Goal: Register for event/course: Sign up to attend an event or enroll in a course

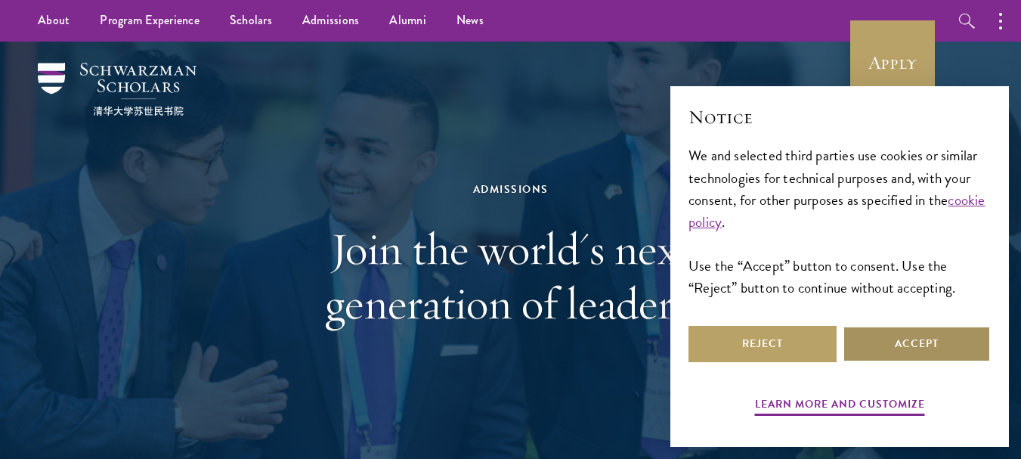
click at [889, 338] on button "Accept" at bounding box center [917, 344] width 148 height 36
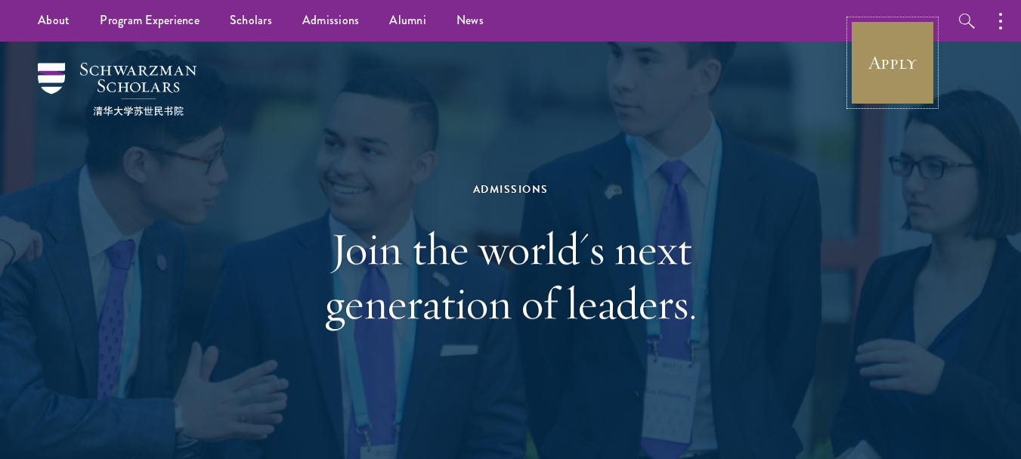
click at [905, 70] on link "Apply" at bounding box center [892, 62] width 85 height 85
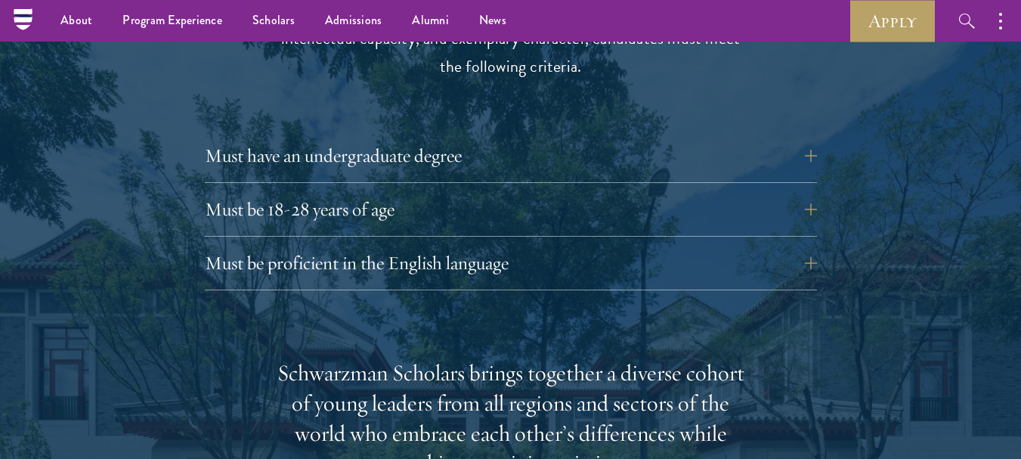
scroll to position [2065, 0]
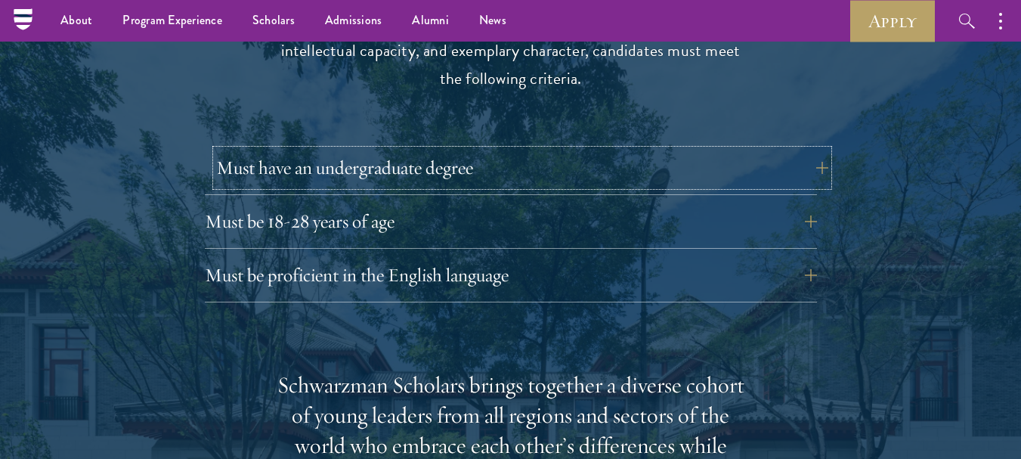
click at [809, 150] on button "Must have an undergraduate degree" at bounding box center [522, 168] width 612 height 36
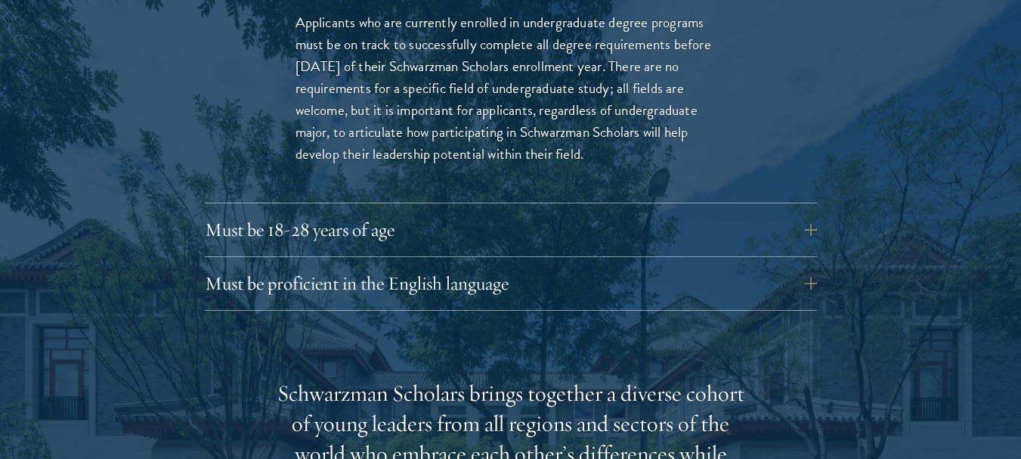
scroll to position [2297, 0]
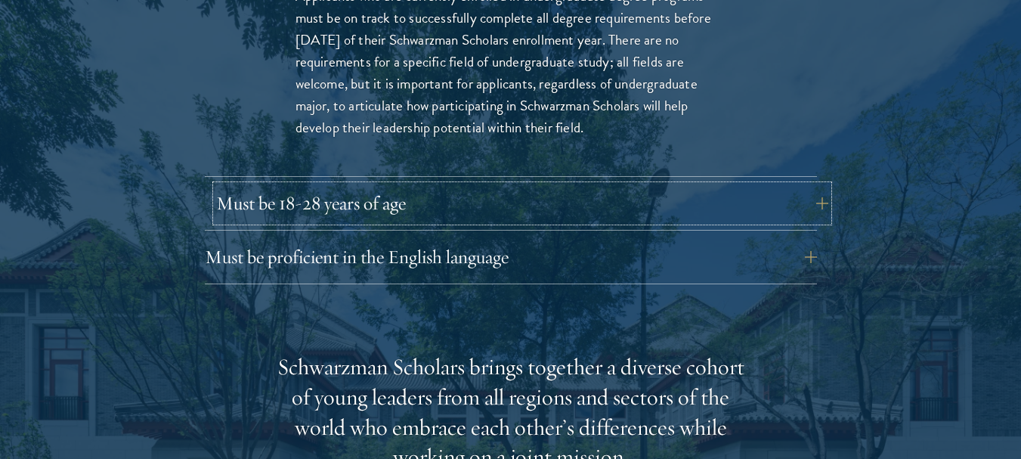
click at [809, 185] on button "Must be 18-28 years of age" at bounding box center [522, 203] width 612 height 36
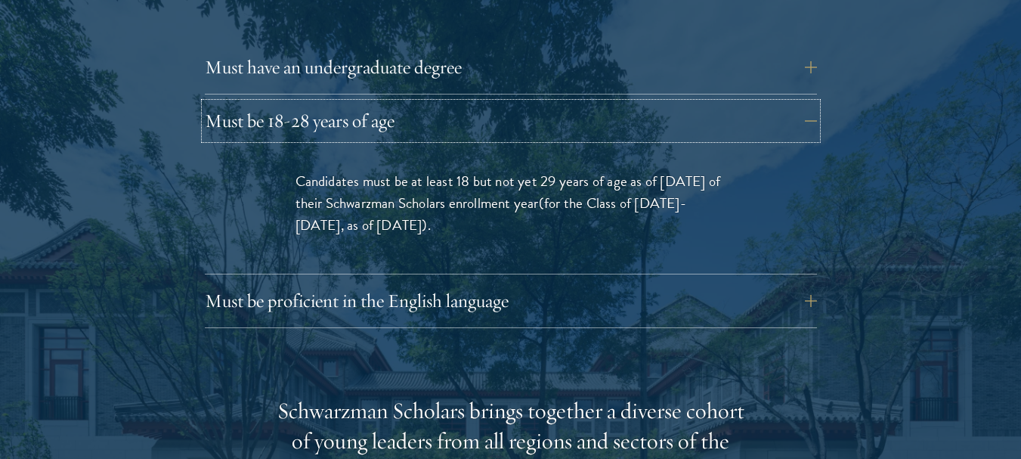
scroll to position [2171, 0]
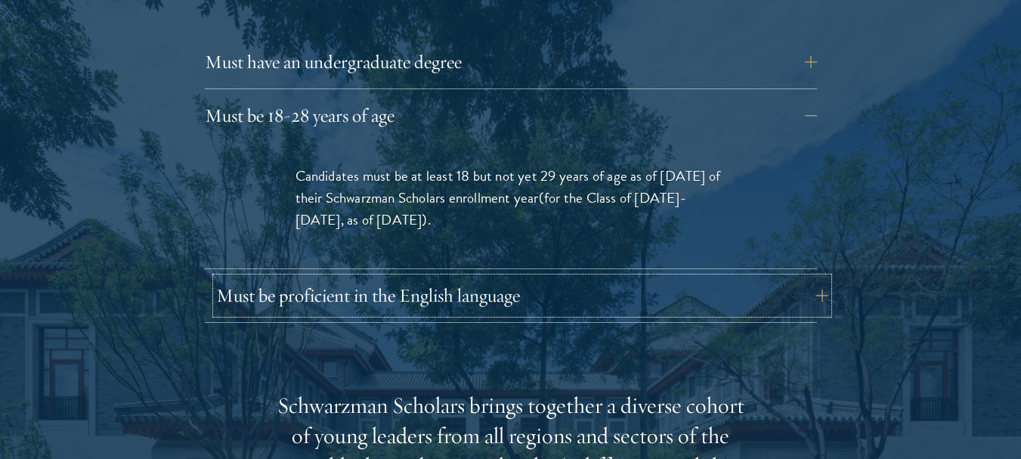
click at [815, 277] on button "Must be proficient in the English language" at bounding box center [522, 295] width 612 height 36
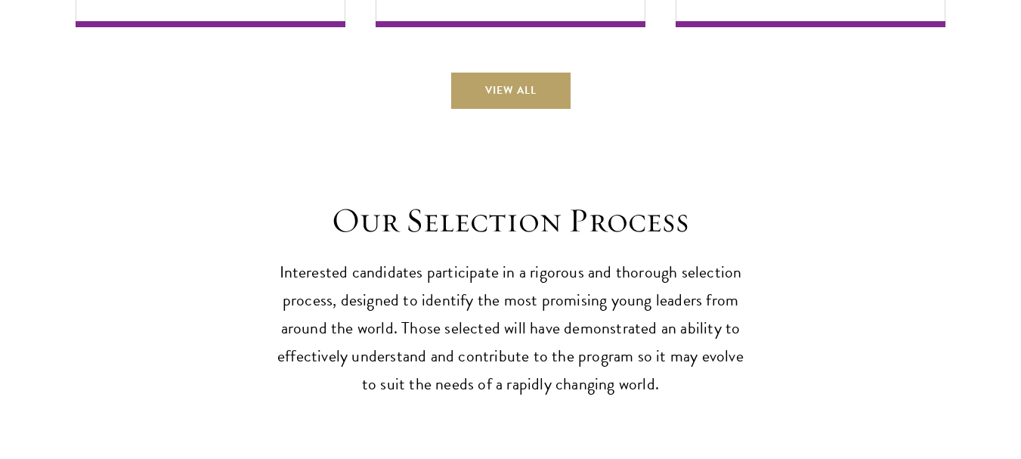
scroll to position [4887, 0]
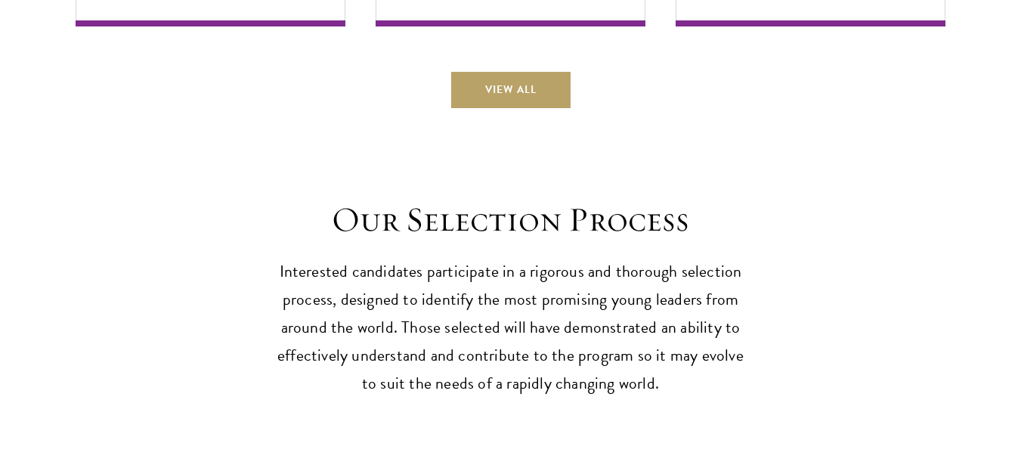
click at [632, 258] on p "Interested candidates participate in a rigorous and thorough selection process,…" at bounding box center [511, 328] width 469 height 140
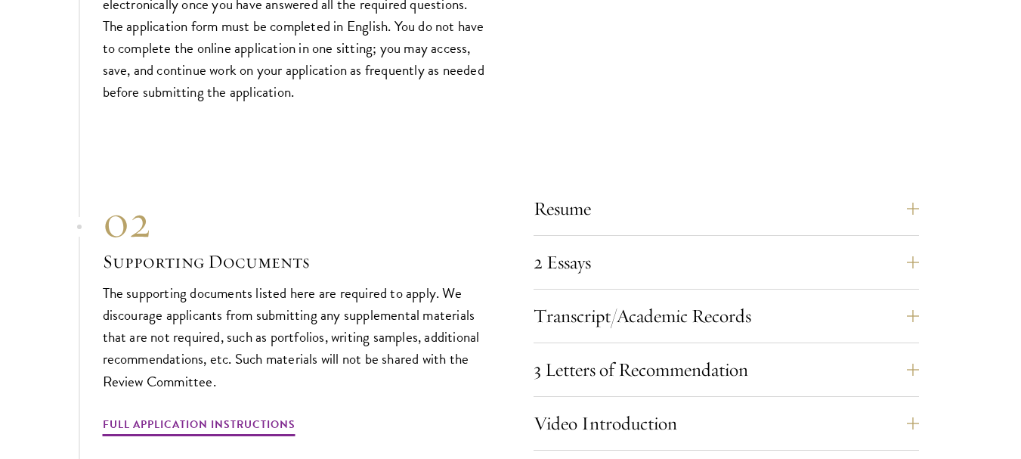
scroll to position [5486, 0]
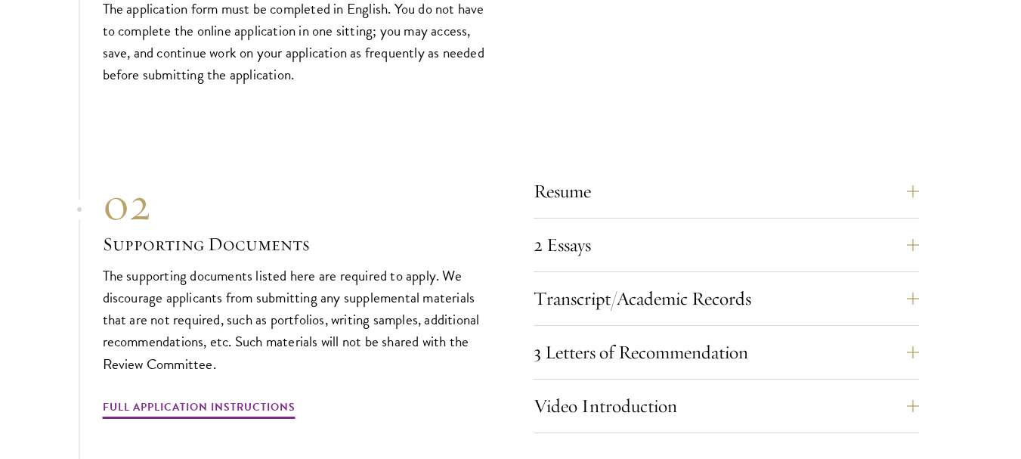
click at [19, 181] on section "01 Online Application 01 Online Application The application must be completed o…" at bounding box center [510, 334] width 1021 height 936
click at [914, 173] on button "Resume" at bounding box center [737, 191] width 385 height 36
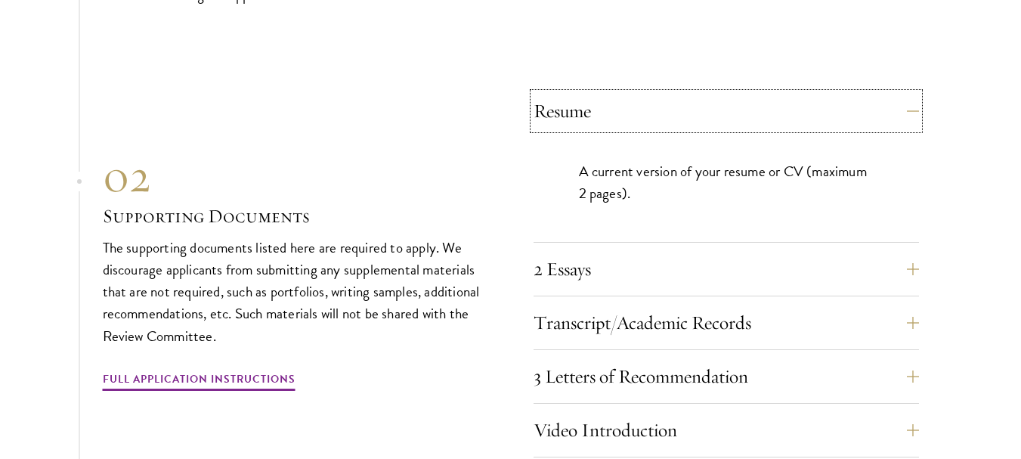
scroll to position [5163, 0]
click at [915, 250] on button "2 Essays" at bounding box center [737, 268] width 385 height 36
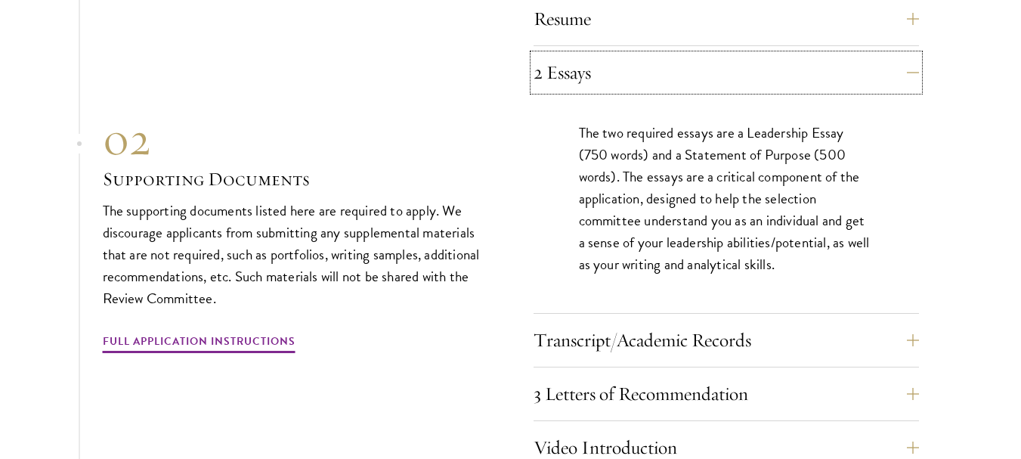
scroll to position [5258, 0]
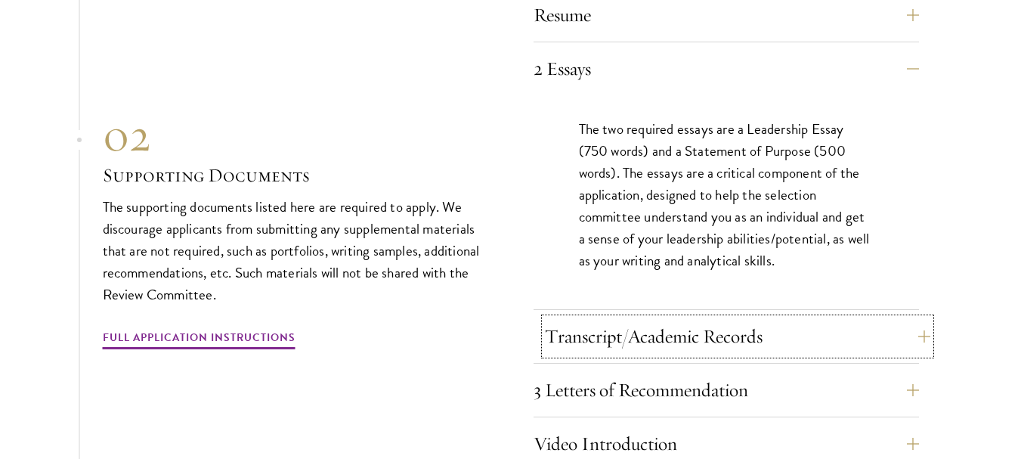
click at [922, 318] on button "Transcript/Academic Records" at bounding box center [737, 336] width 385 height 36
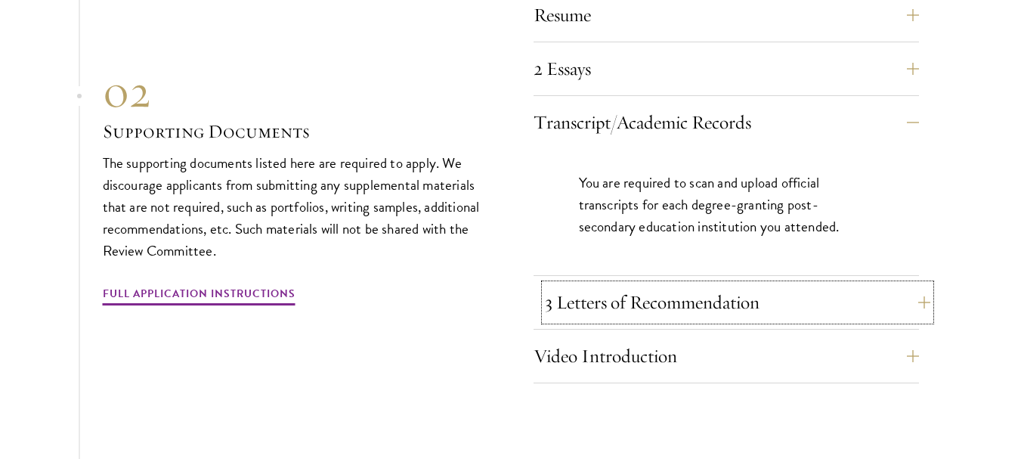
click at [925, 284] on button "3 Letters of Recommendation" at bounding box center [737, 302] width 385 height 36
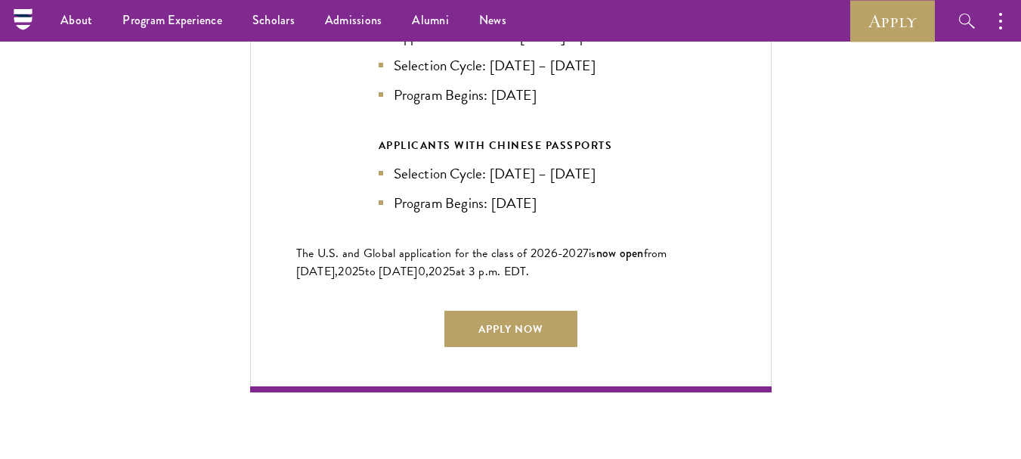
scroll to position [3435, 0]
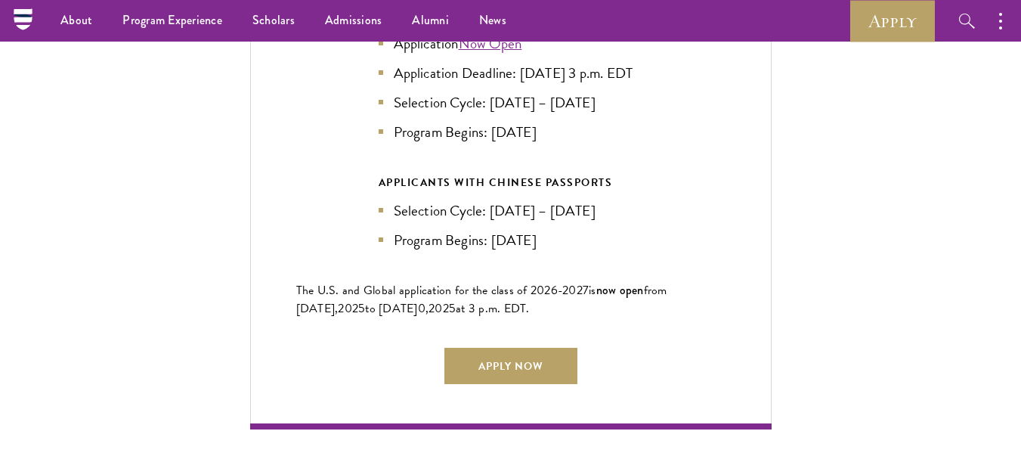
click at [274, 255] on div "Current Selection Cycle: Countdown to September 10, 2025 Application Deadline 2…" at bounding box center [510, 107] width 521 height 643
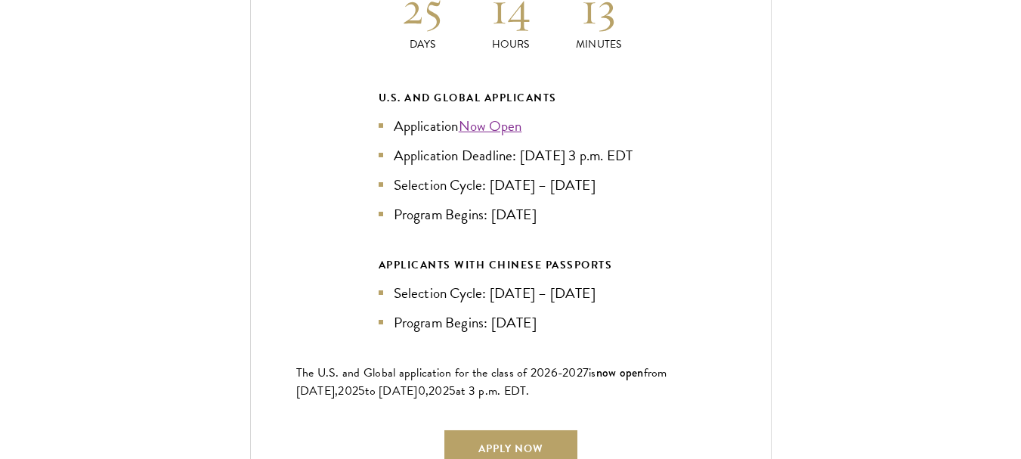
scroll to position [3369, 0]
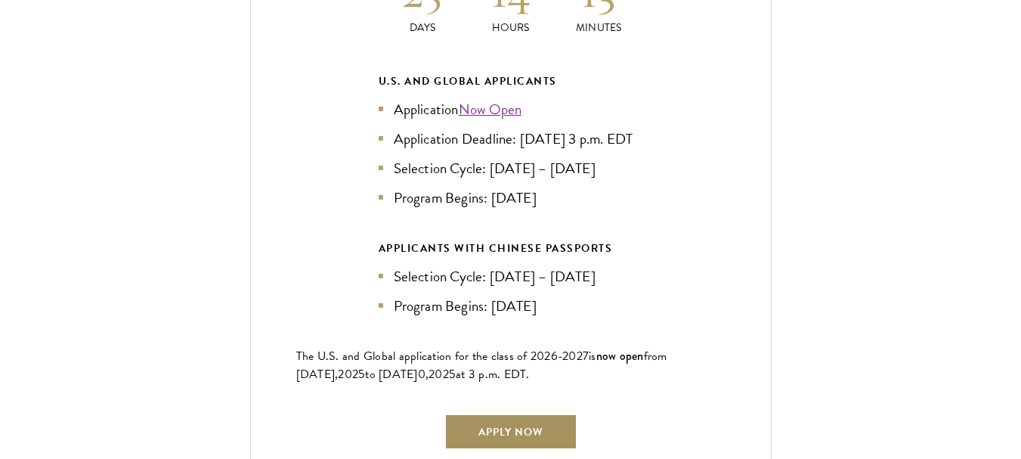
click at [546, 433] on link "Apply Now" at bounding box center [510, 431] width 133 height 36
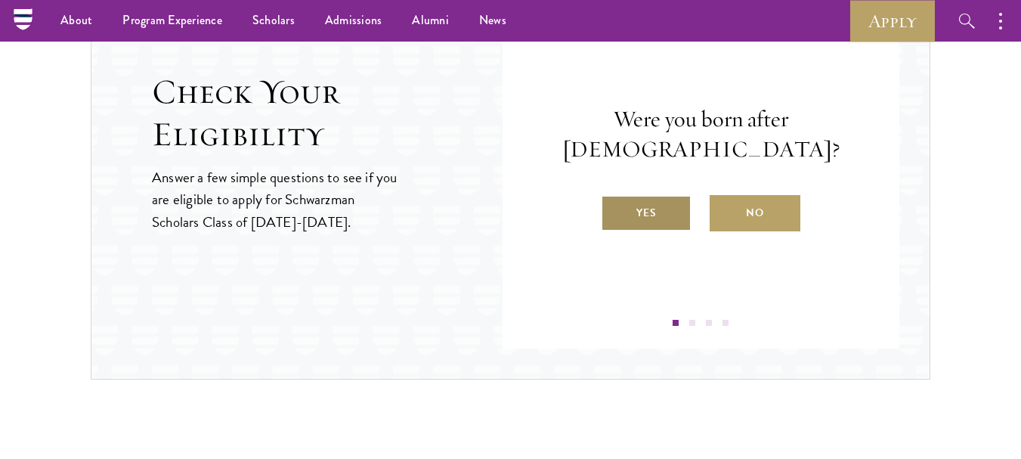
click at [650, 209] on label "Yes" at bounding box center [646, 213] width 91 height 36
click at [614, 209] on input "Yes" at bounding box center [608, 203] width 14 height 14
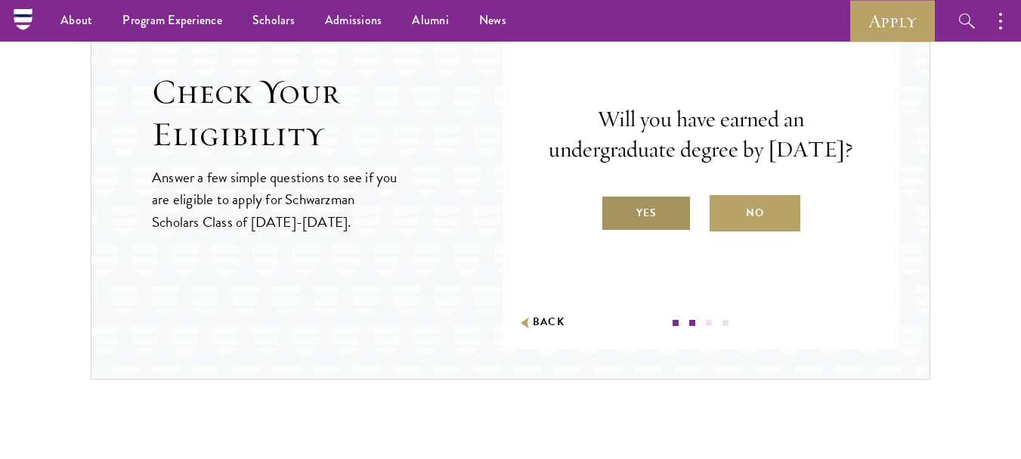
click at [654, 227] on label "Yes" at bounding box center [646, 213] width 91 height 36
click at [614, 210] on input "Yes" at bounding box center [608, 203] width 14 height 14
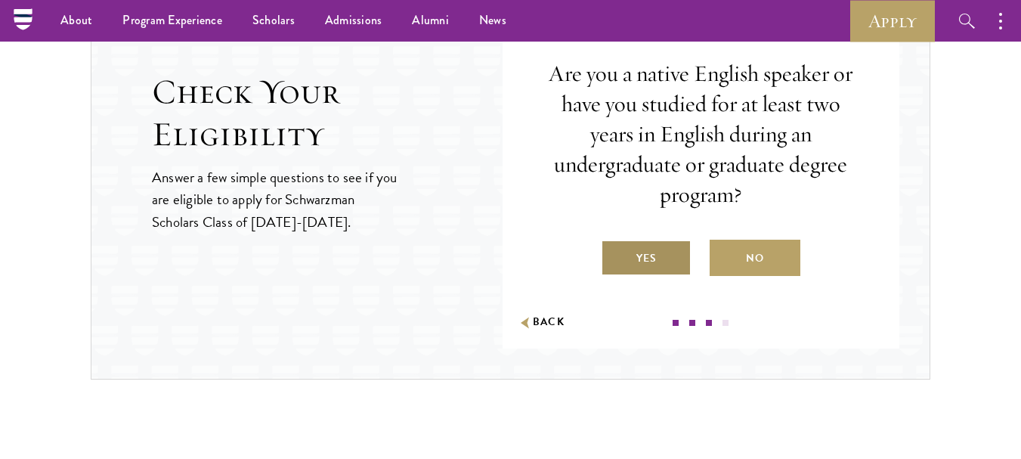
click at [651, 252] on label "Yes" at bounding box center [646, 258] width 91 height 36
click at [614, 252] on input "Yes" at bounding box center [608, 249] width 14 height 14
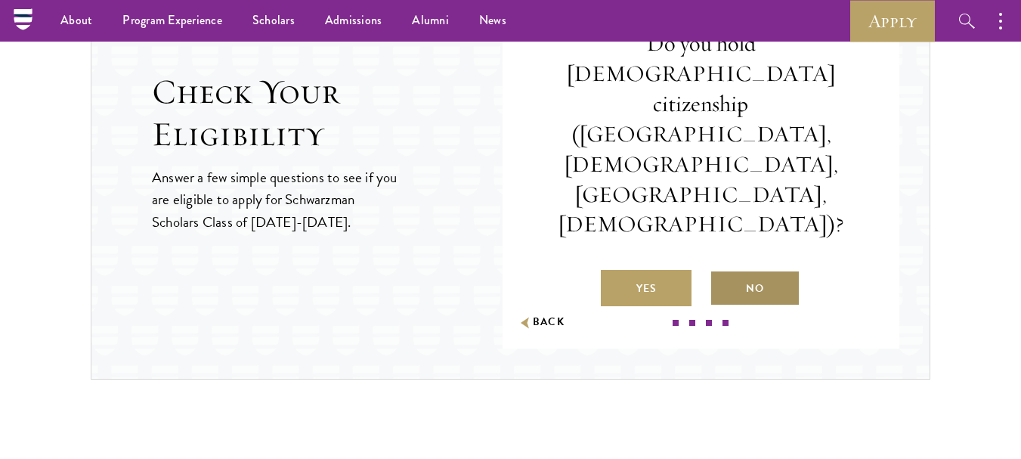
click at [758, 270] on label "No" at bounding box center [755, 288] width 91 height 36
click at [723, 272] on input "No" at bounding box center [717, 279] width 14 height 14
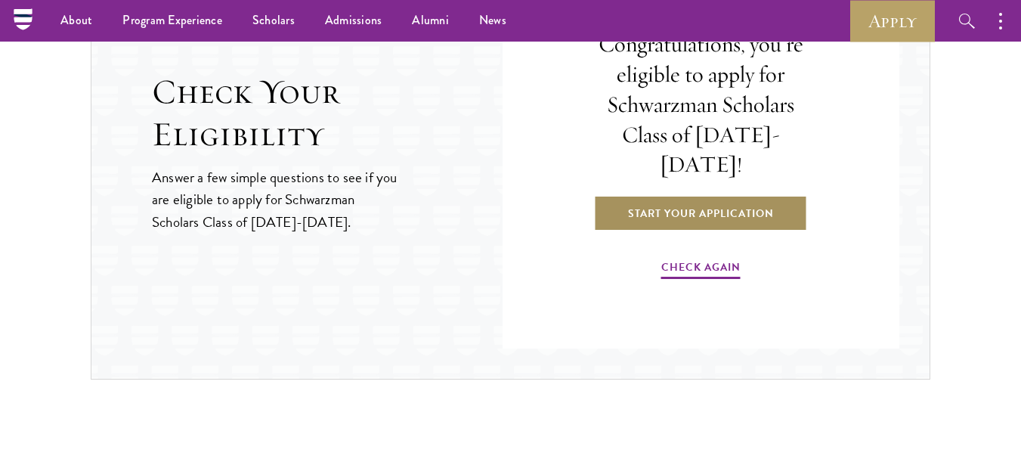
click at [714, 197] on link "Start Your Application" at bounding box center [701, 213] width 214 height 36
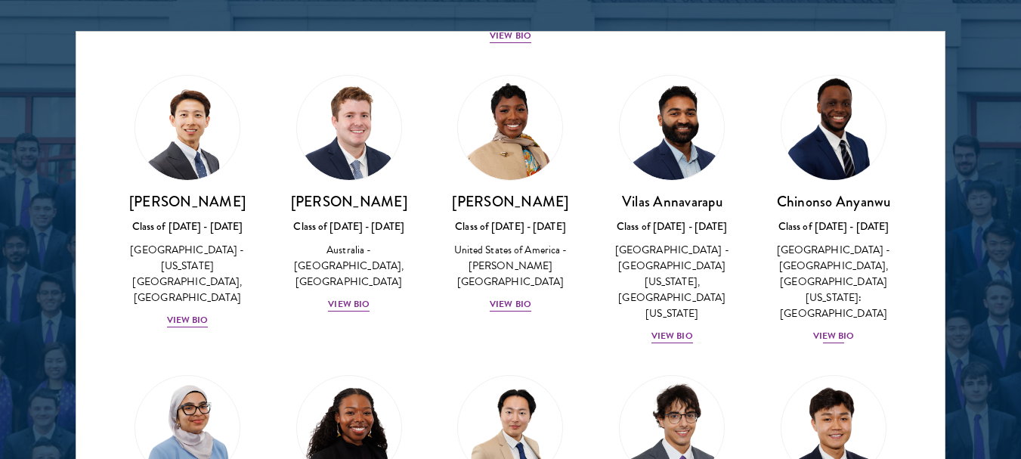
scroll to position [580, 0]
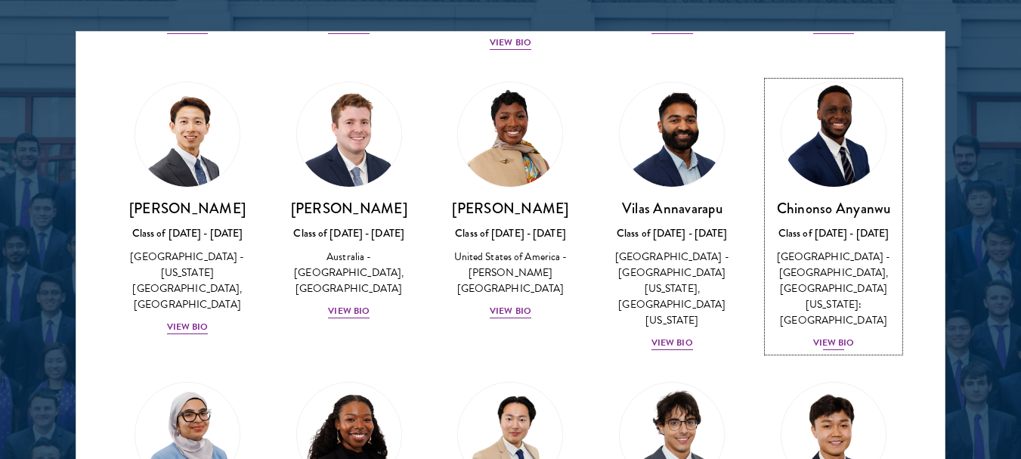
click at [832, 336] on div "View Bio" at bounding box center [834, 343] width 42 height 14
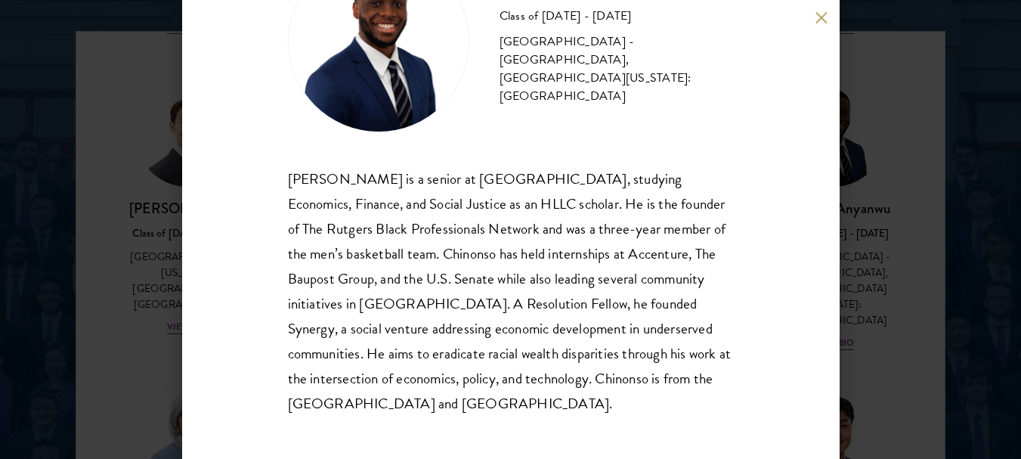
scroll to position [97, 0]
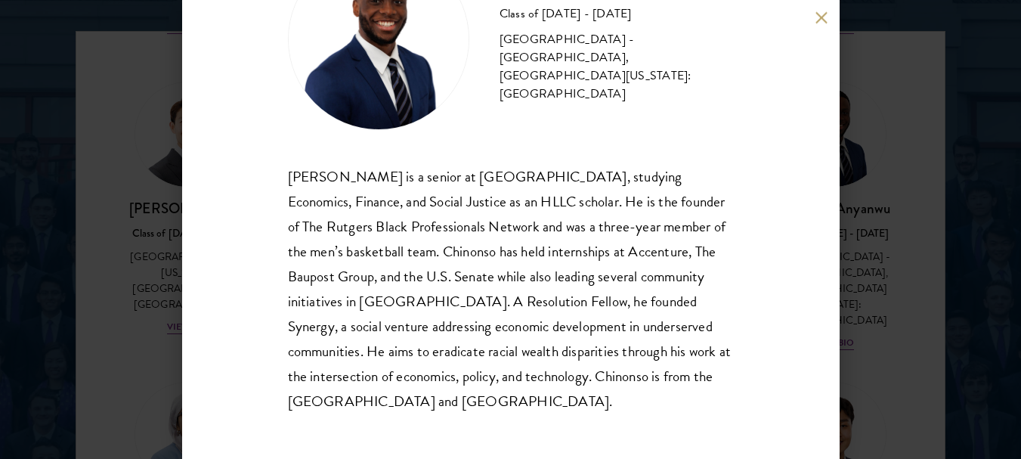
click at [821, 26] on div "Chinonso Anyanwu Class of 2025 - 2026 United States of America - Rutgers, The S…" at bounding box center [510, 229] width 657 height 459
click at [823, 22] on button at bounding box center [821, 17] width 13 height 13
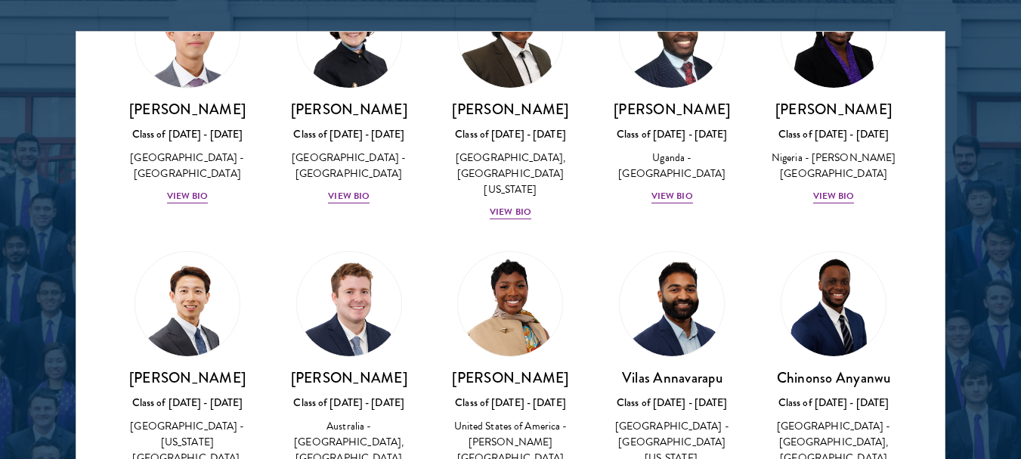
scroll to position [385, 0]
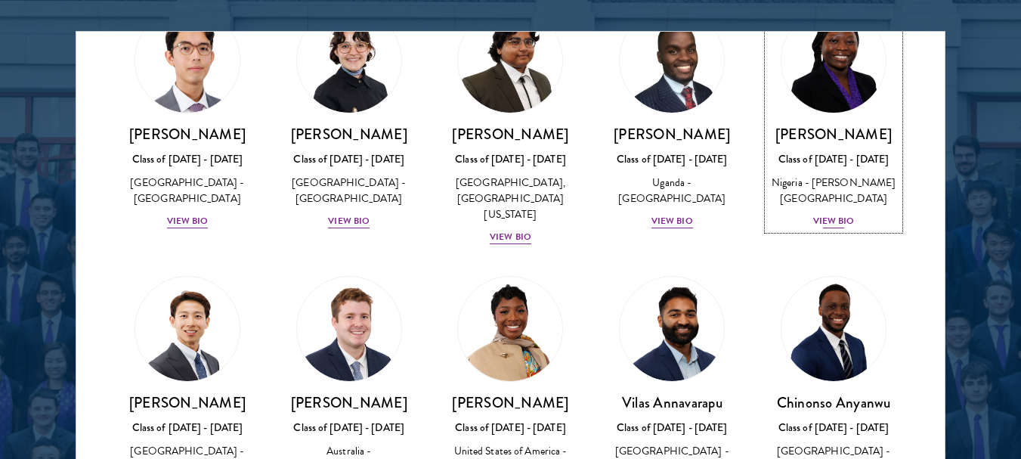
click at [834, 228] on div "View Bio" at bounding box center [834, 221] width 42 height 14
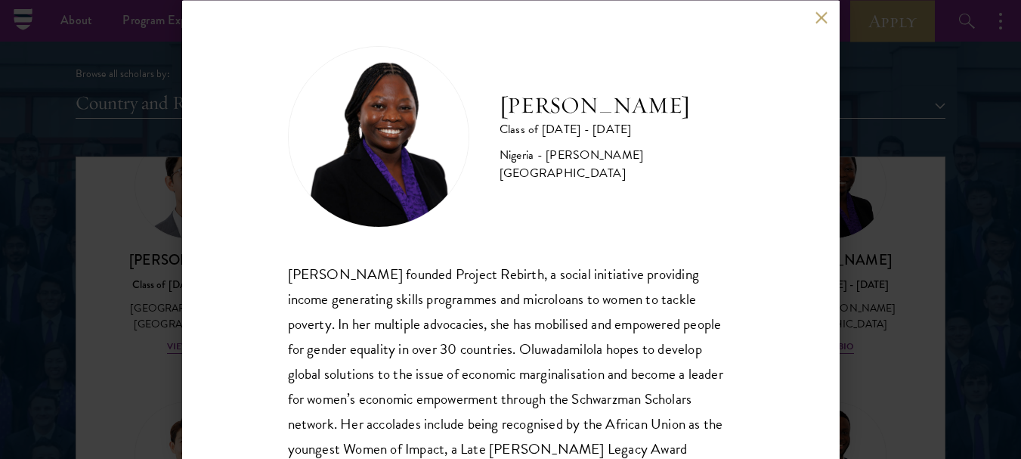
click at [818, 18] on button at bounding box center [821, 17] width 13 height 13
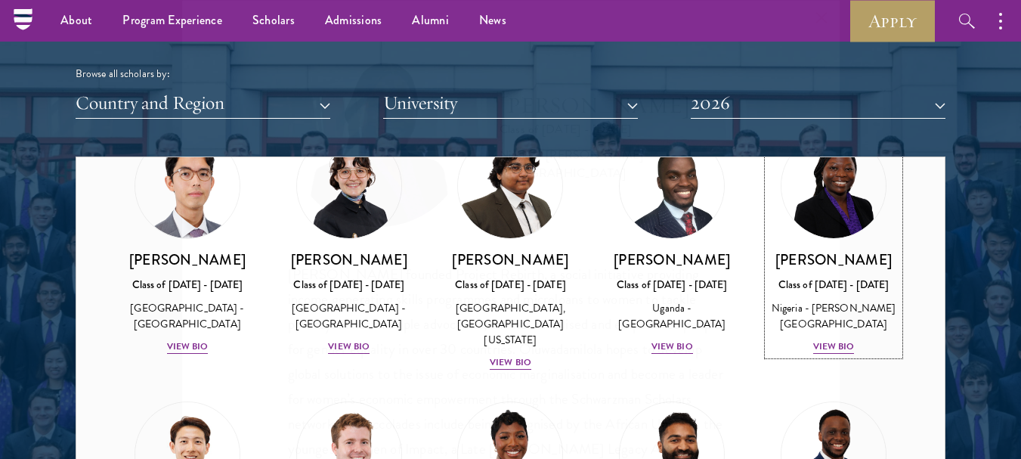
scroll to position [361, 0]
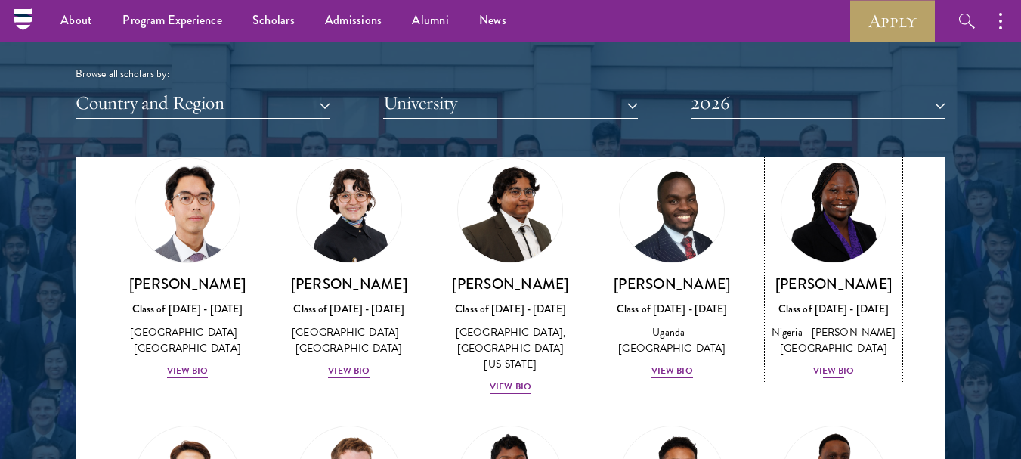
click at [829, 378] on div "View Bio" at bounding box center [834, 370] width 42 height 14
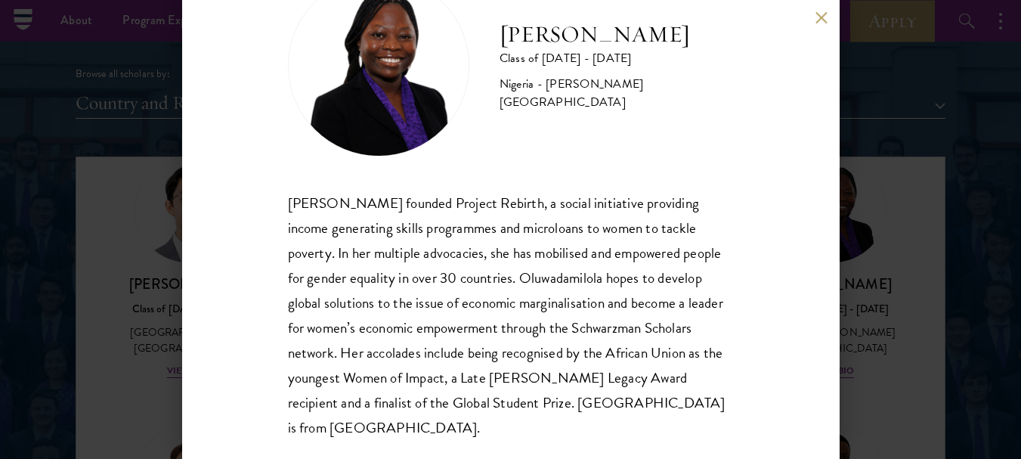
scroll to position [97, 0]
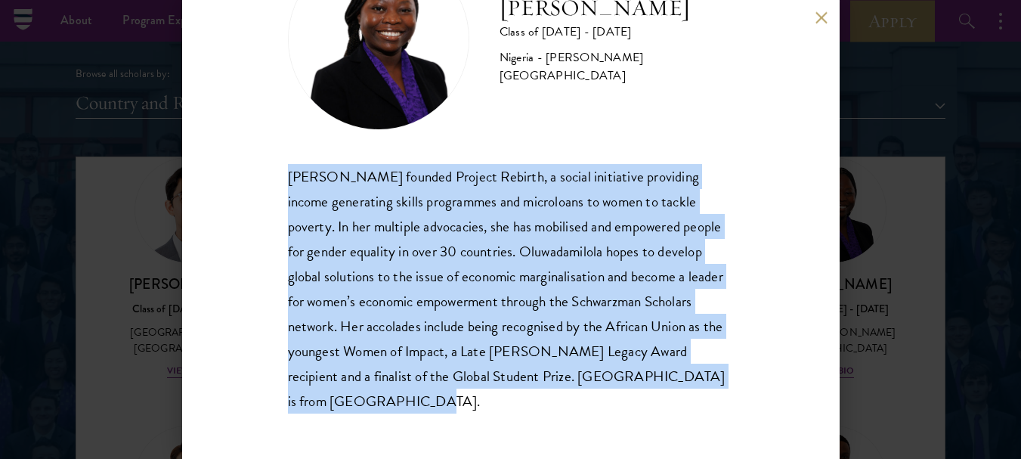
drag, startPoint x: 466, startPoint y: 404, endPoint x: 222, endPoint y: 175, distance: 334.1
click at [222, 175] on div "Oluwadamilola Akintewe Class of 2025 - 2026 Nigeria - Adekunle Ajasin Universit…" at bounding box center [510, 229] width 657 height 459
copy div "Oluwadamilola Akintewe founded Project Rebirth, a social initiative providing i…"
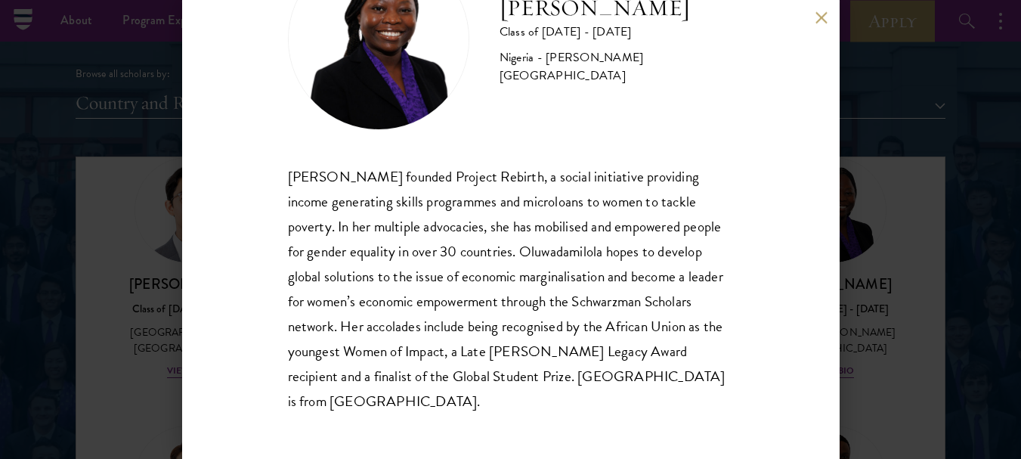
click at [694, 94] on div "Oluwadamilola Akintewe Class of 2025 - 2026 Nigeria - Adekunle Ajasin University" at bounding box center [511, 39] width 446 height 181
click at [821, 23] on button at bounding box center [821, 17] width 13 height 13
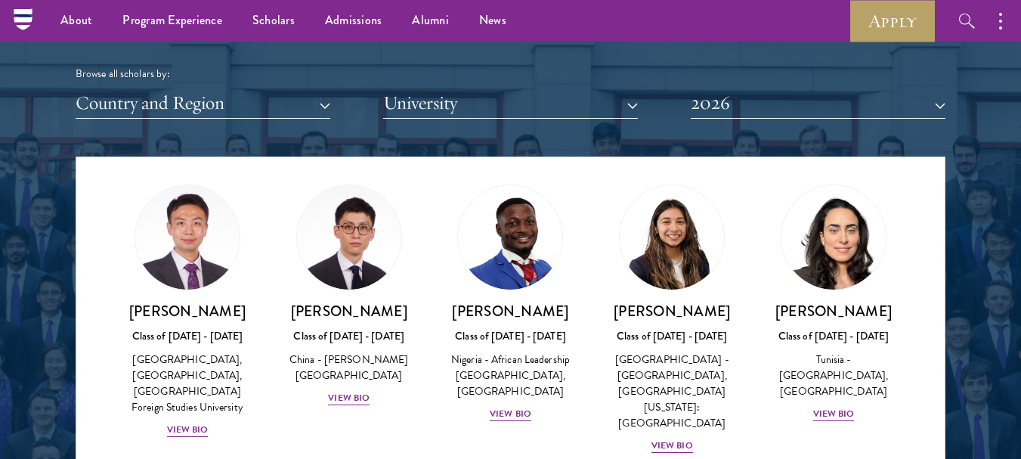
scroll to position [4709, 0]
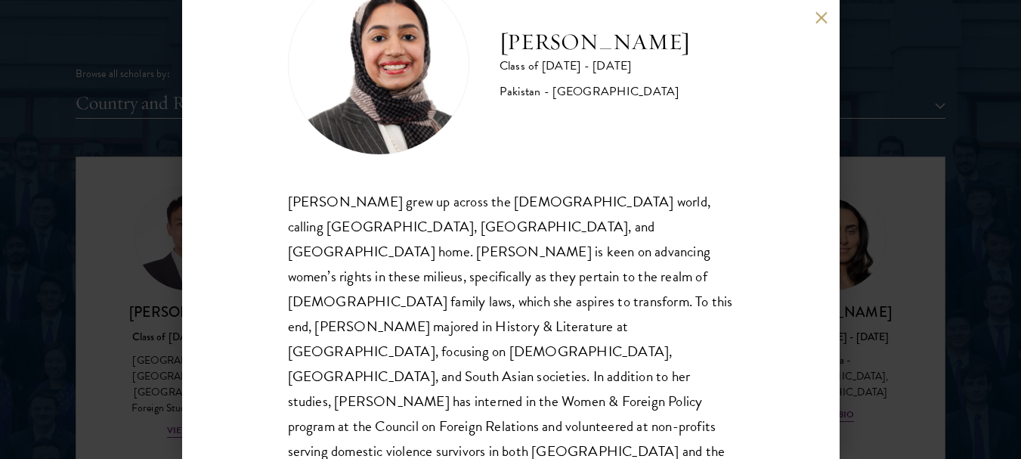
scroll to position [2393, 0]
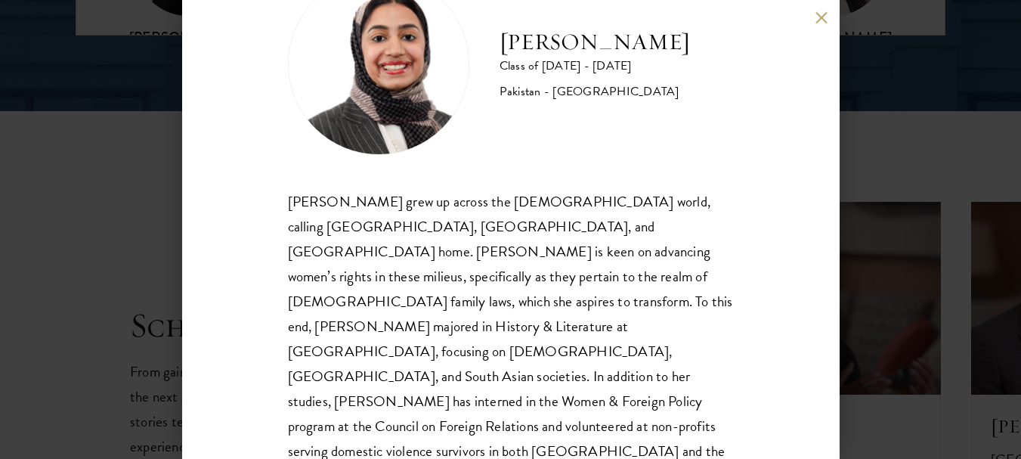
click at [823, 17] on button at bounding box center [821, 17] width 13 height 13
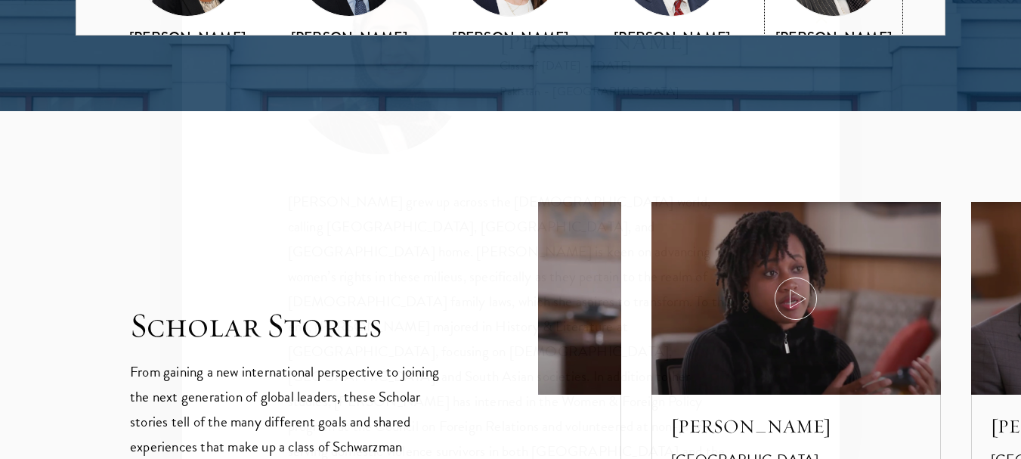
scroll to position [1886, 0]
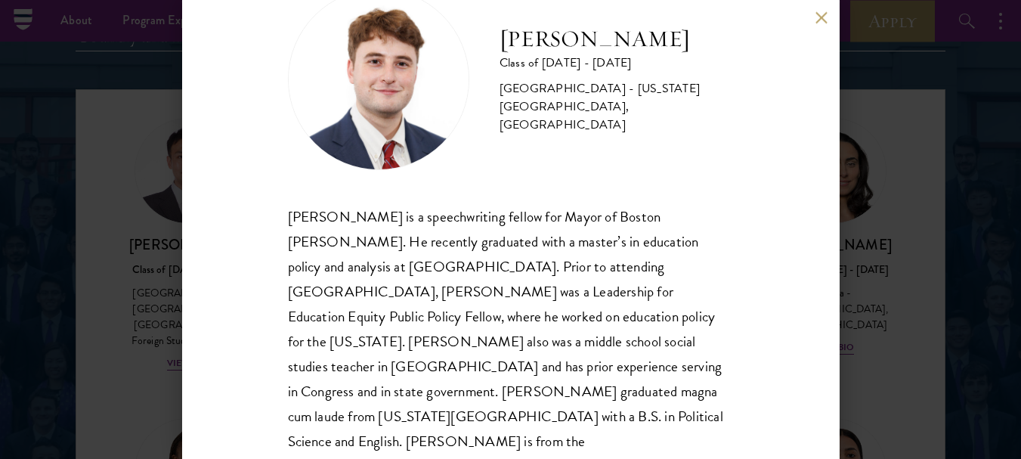
scroll to position [72, 0]
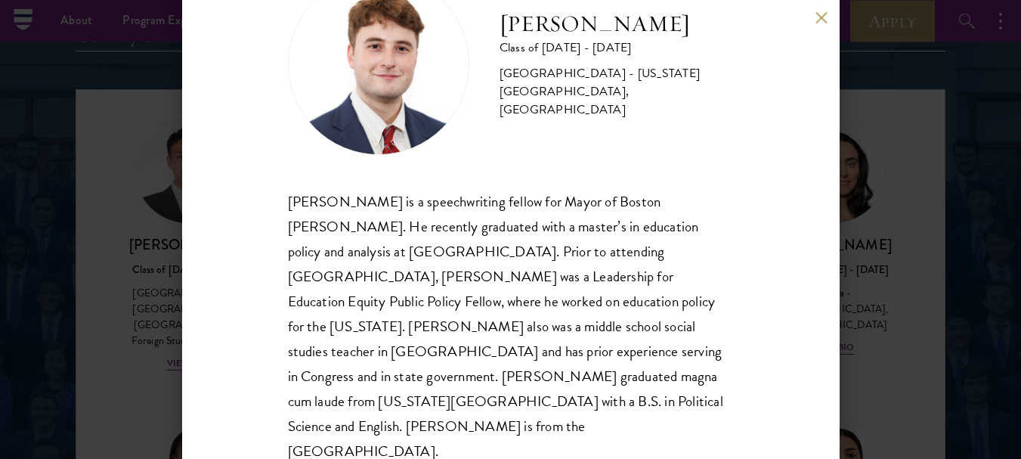
click at [820, 14] on button at bounding box center [821, 17] width 13 height 13
